Goal: Information Seeking & Learning: Learn about a topic

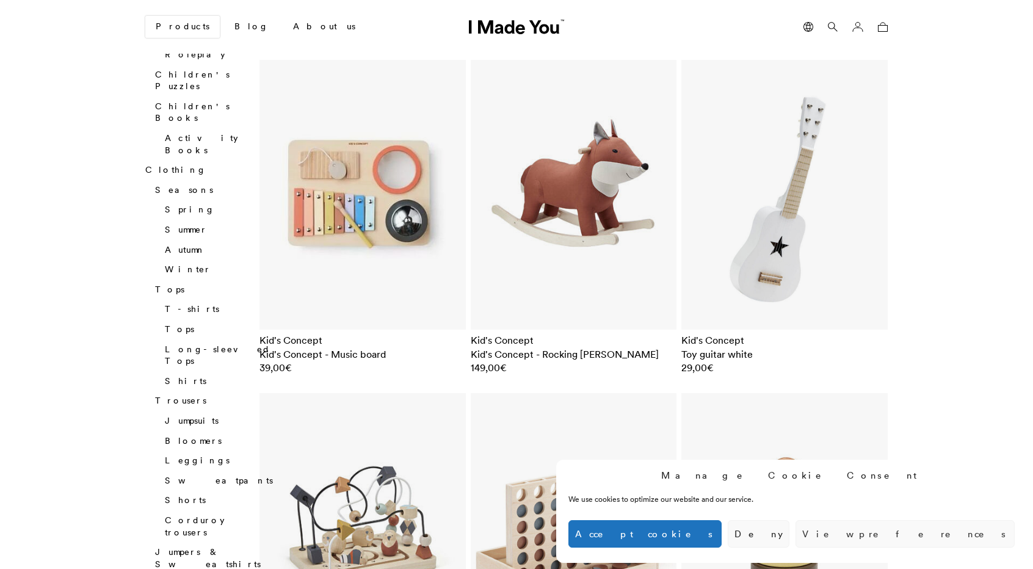
scroll to position [446, 0]
click at [441, 194] on img at bounding box center [363, 194] width 206 height 270
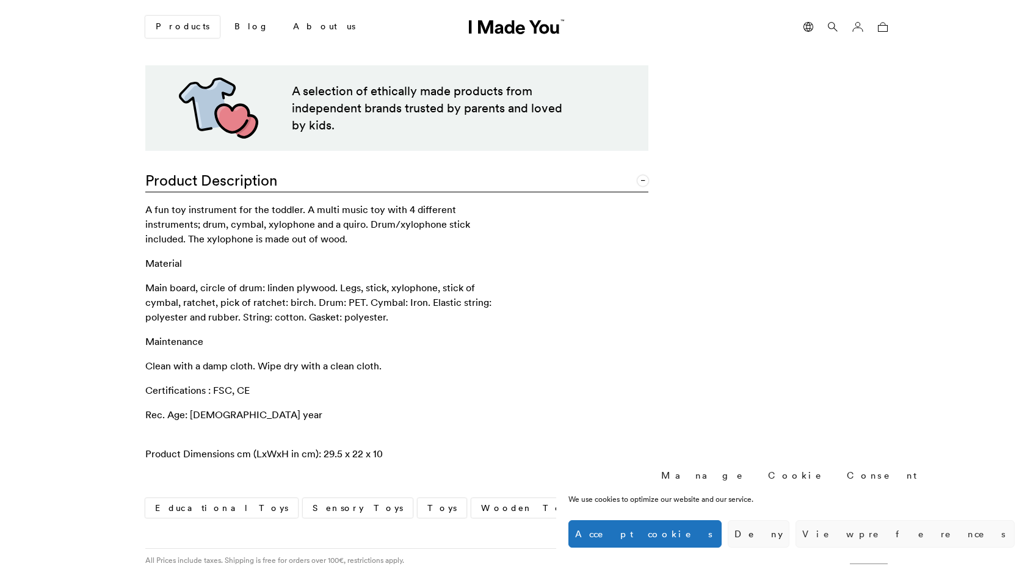
scroll to position [661, 0]
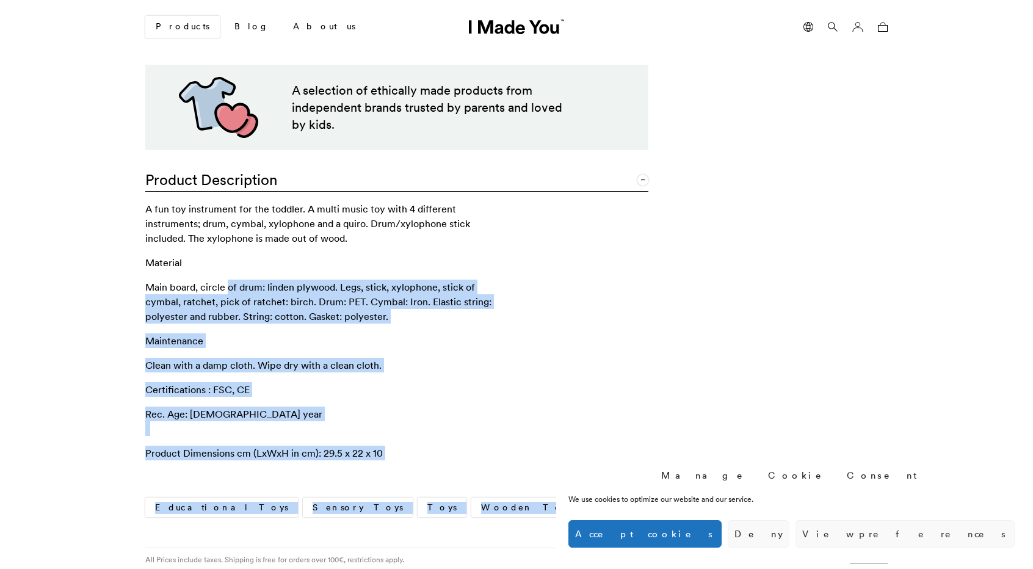
drag, startPoint x: 144, startPoint y: 282, endPoint x: 228, endPoint y: 290, distance: 85.3
click at [230, 291] on p "Main board, circle of drum: linden plywood. Legs, stick, xylophone, stick of cy…" at bounding box center [328, 302] width 366 height 44
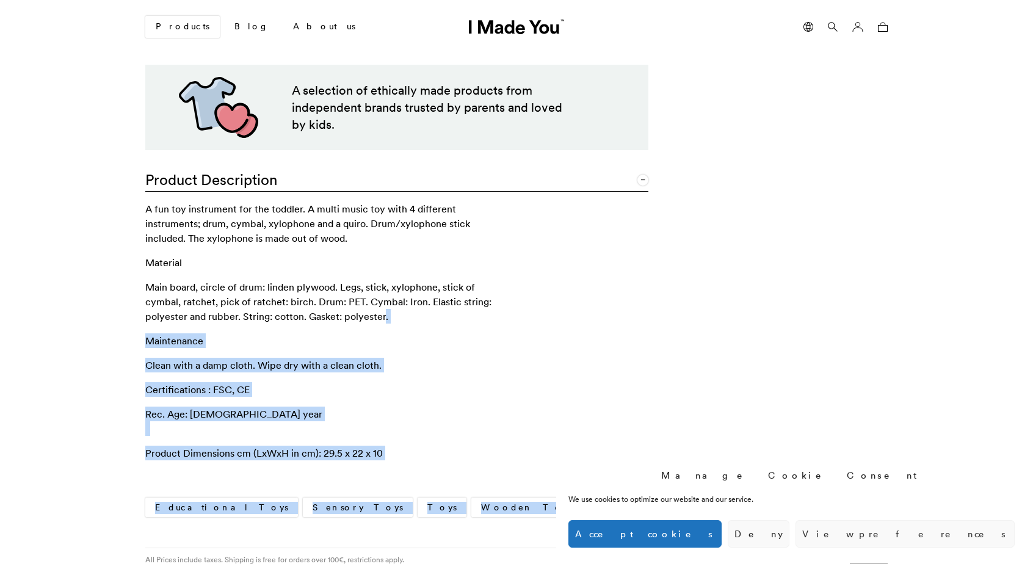
drag, startPoint x: 340, startPoint y: 315, endPoint x: 145, endPoint y: 285, distance: 197.1
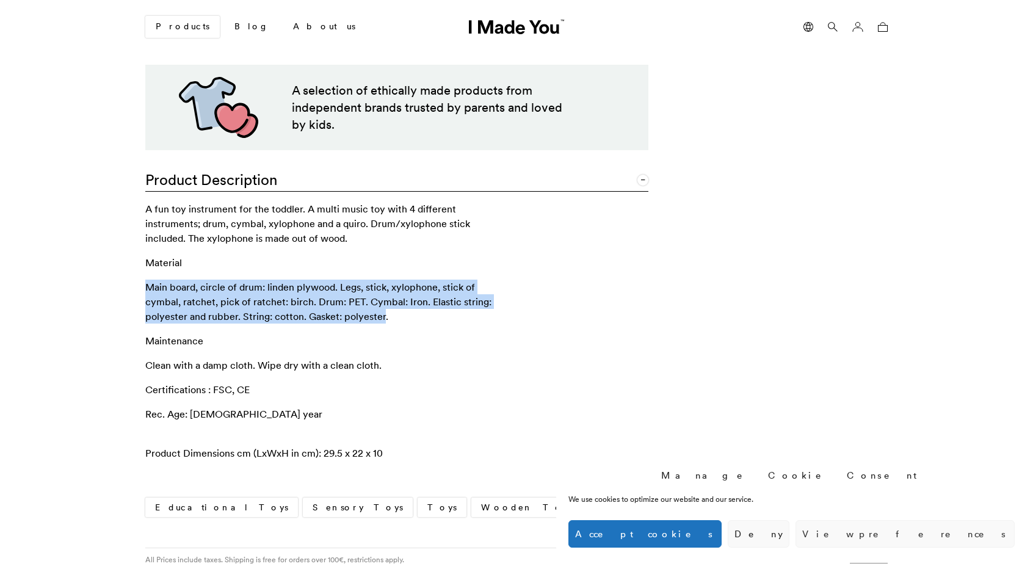
drag, startPoint x: 147, startPoint y: 285, endPoint x: 340, endPoint y: 313, distance: 195.0
click at [340, 313] on p "Main board, circle of drum: linden plywood. Legs, stick, xylophone, stick of cy…" at bounding box center [328, 302] width 366 height 44
copy p "Main board, circle of drum: linden plywood. Legs, stick, xylophone, stick of cy…"
